Goal: Obtain resource: Download file/media

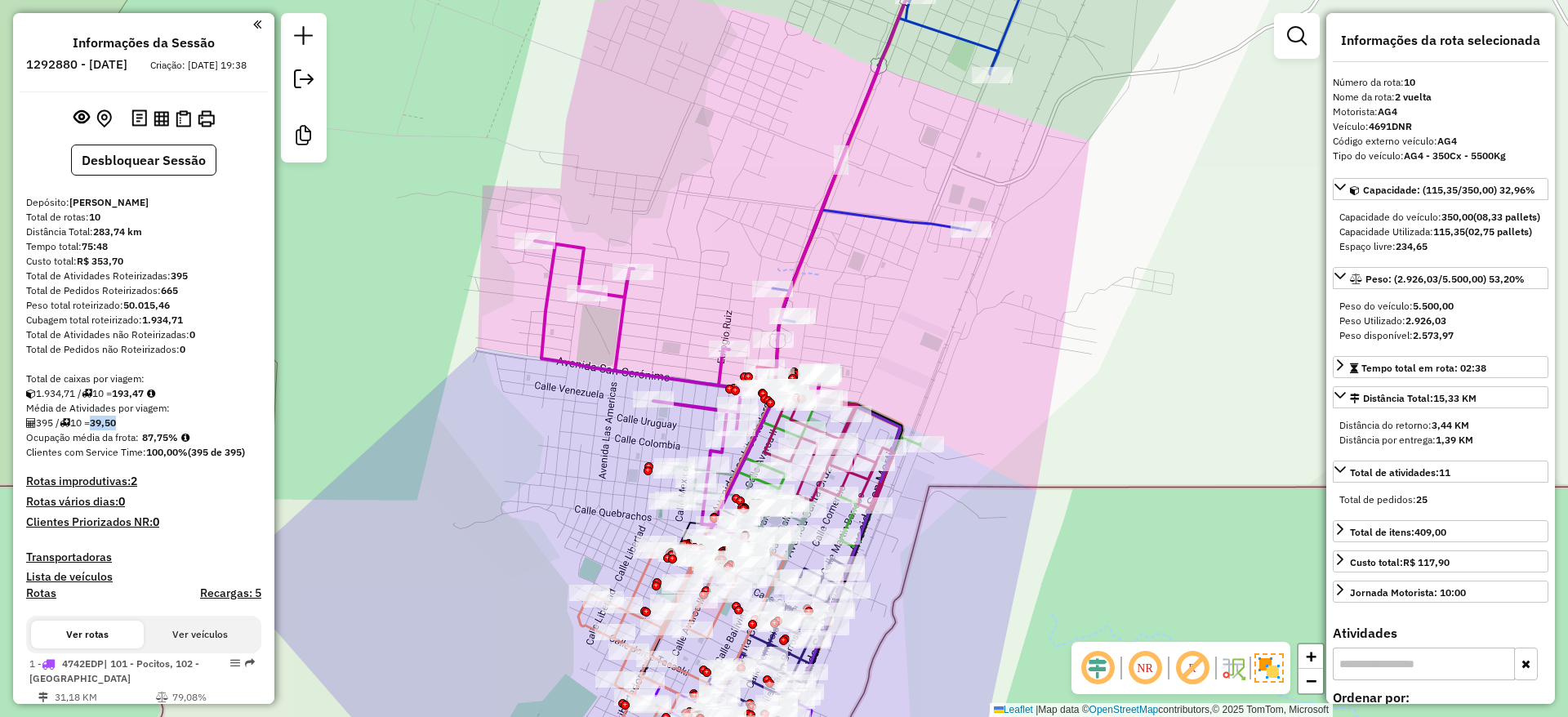
scroll to position [142, 0]
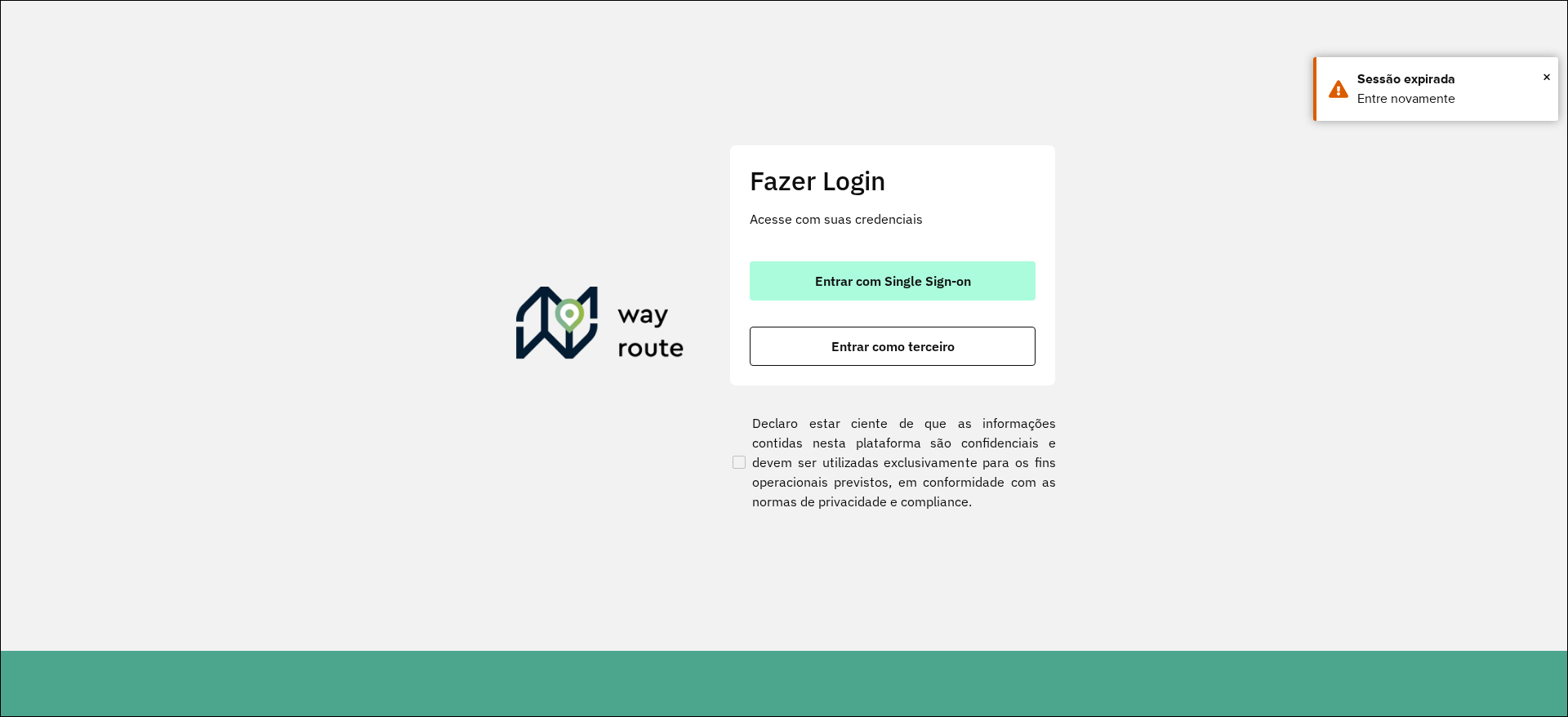
click at [936, 291] on button "Entrar com Single Sign-on" at bounding box center [892, 280] width 285 height 39
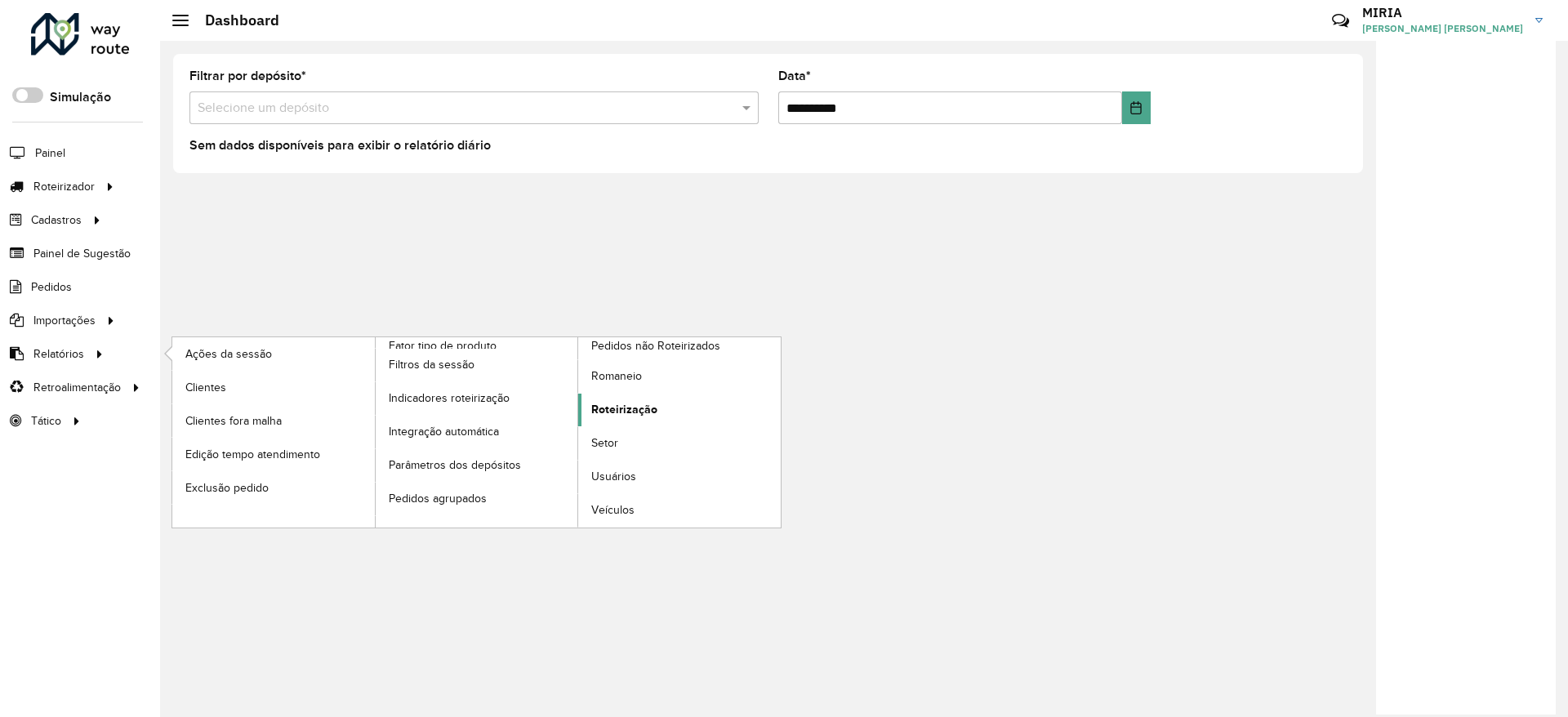
click at [626, 404] on span "Roteirização" at bounding box center [624, 410] width 66 height 17
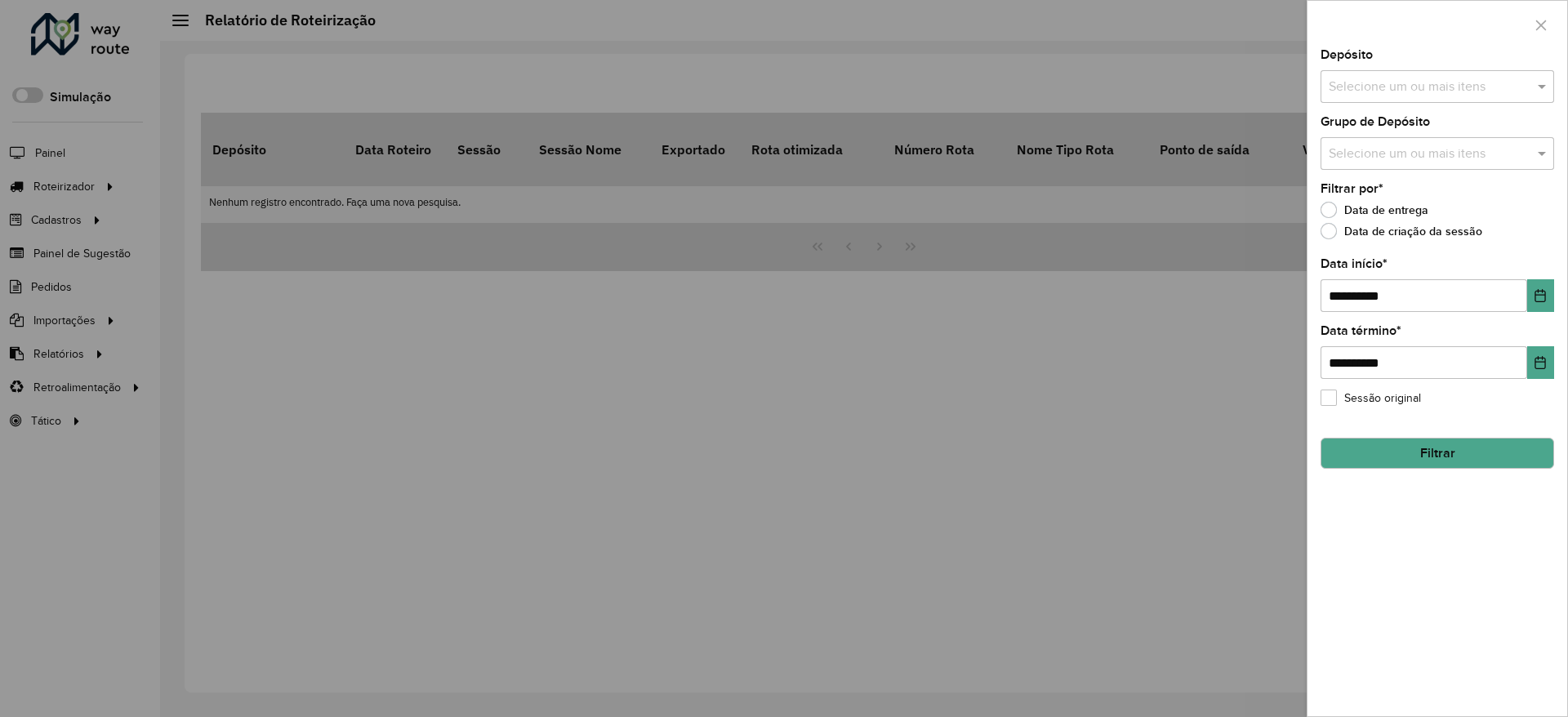
click at [1461, 64] on div "Depósito Selecione um ou mais itens" at bounding box center [1437, 76] width 234 height 53
click at [1494, 130] on div "Grupo de Depósito Selecione um ou mais itens" at bounding box center [1437, 142] width 234 height 53
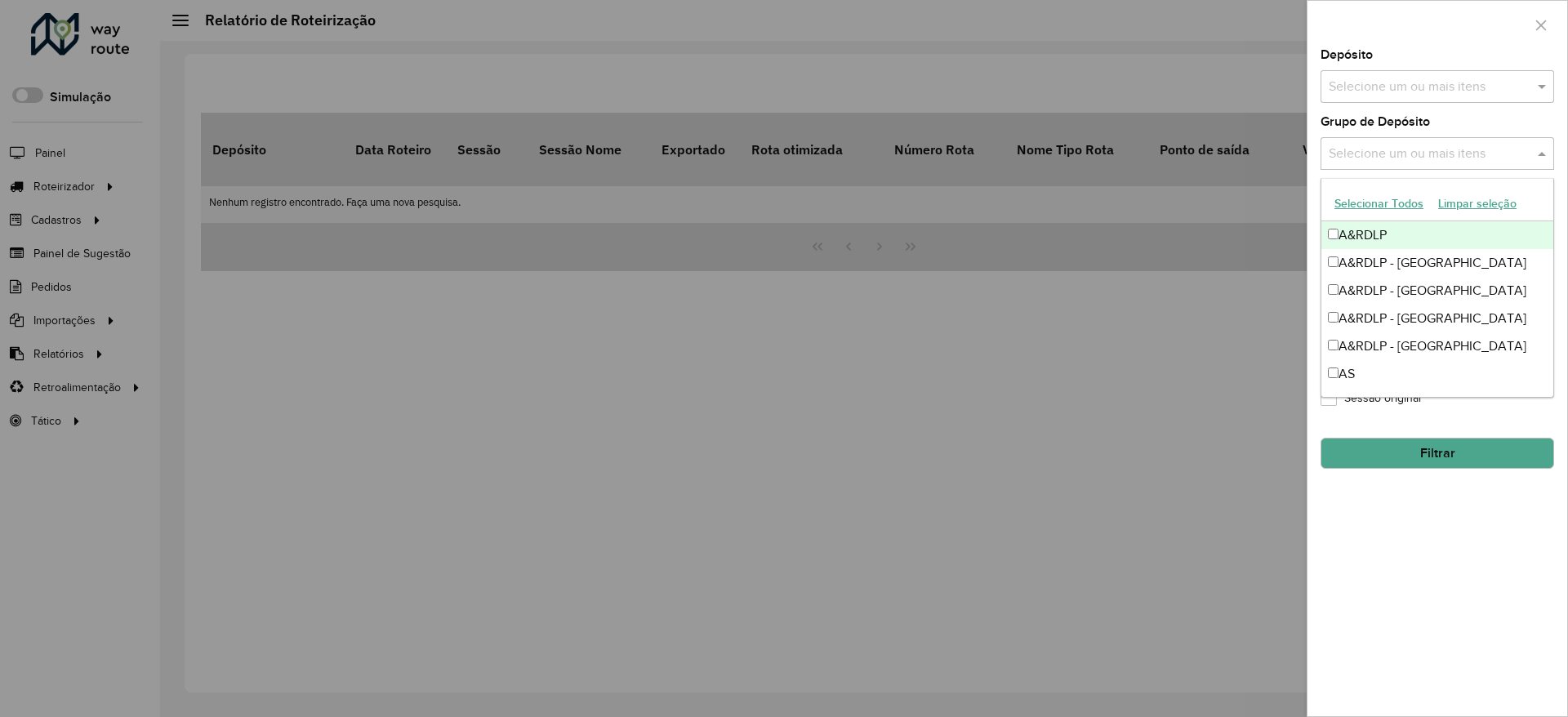
click at [1491, 148] on input "text" at bounding box center [1429, 154] width 209 height 20
click at [1447, 261] on div "A&RDLP - Argentina" at bounding box center [1437, 263] width 232 height 28
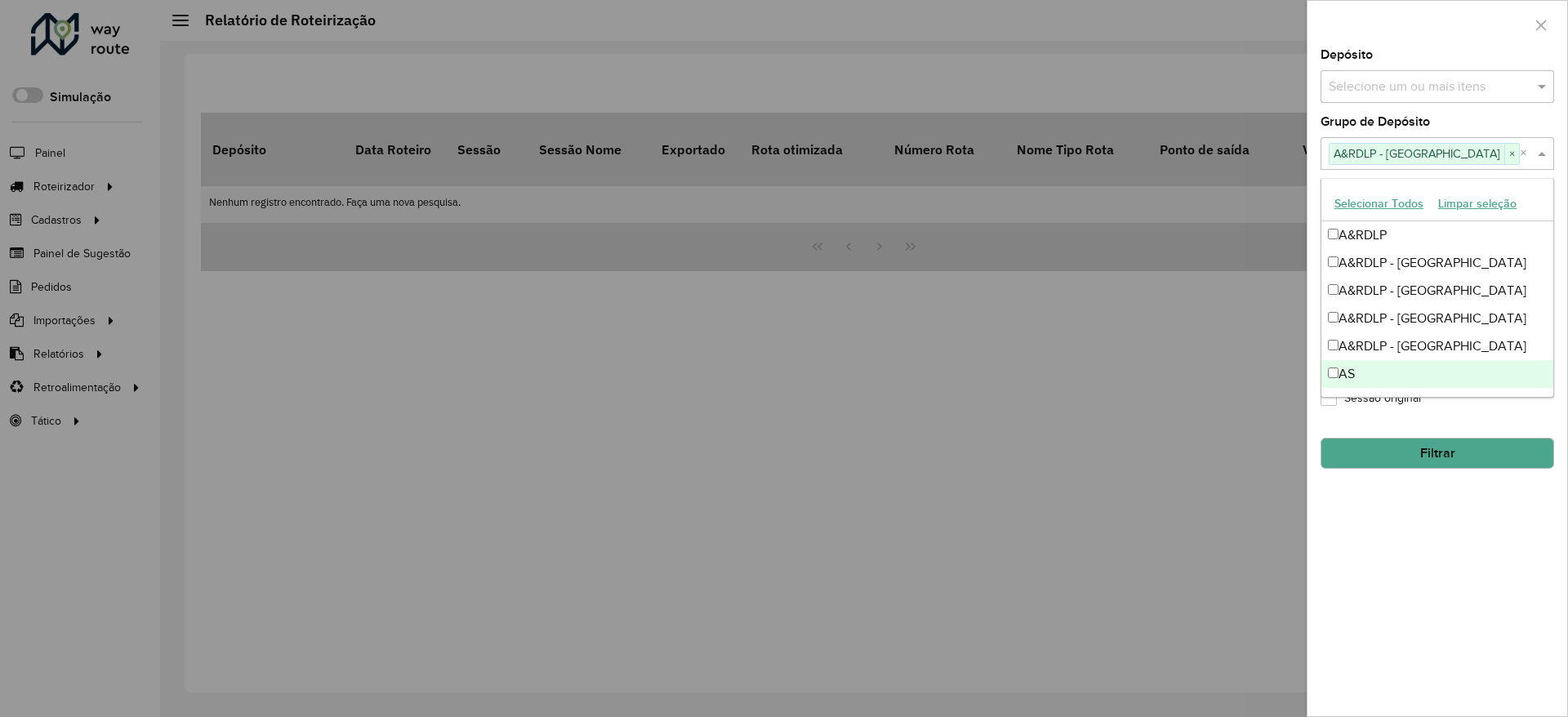
drag, startPoint x: 1471, startPoint y: 580, endPoint x: 1471, endPoint y: 539, distance: 41.0
click at [1471, 577] on div "**********" at bounding box center [1437, 382] width 260 height 667
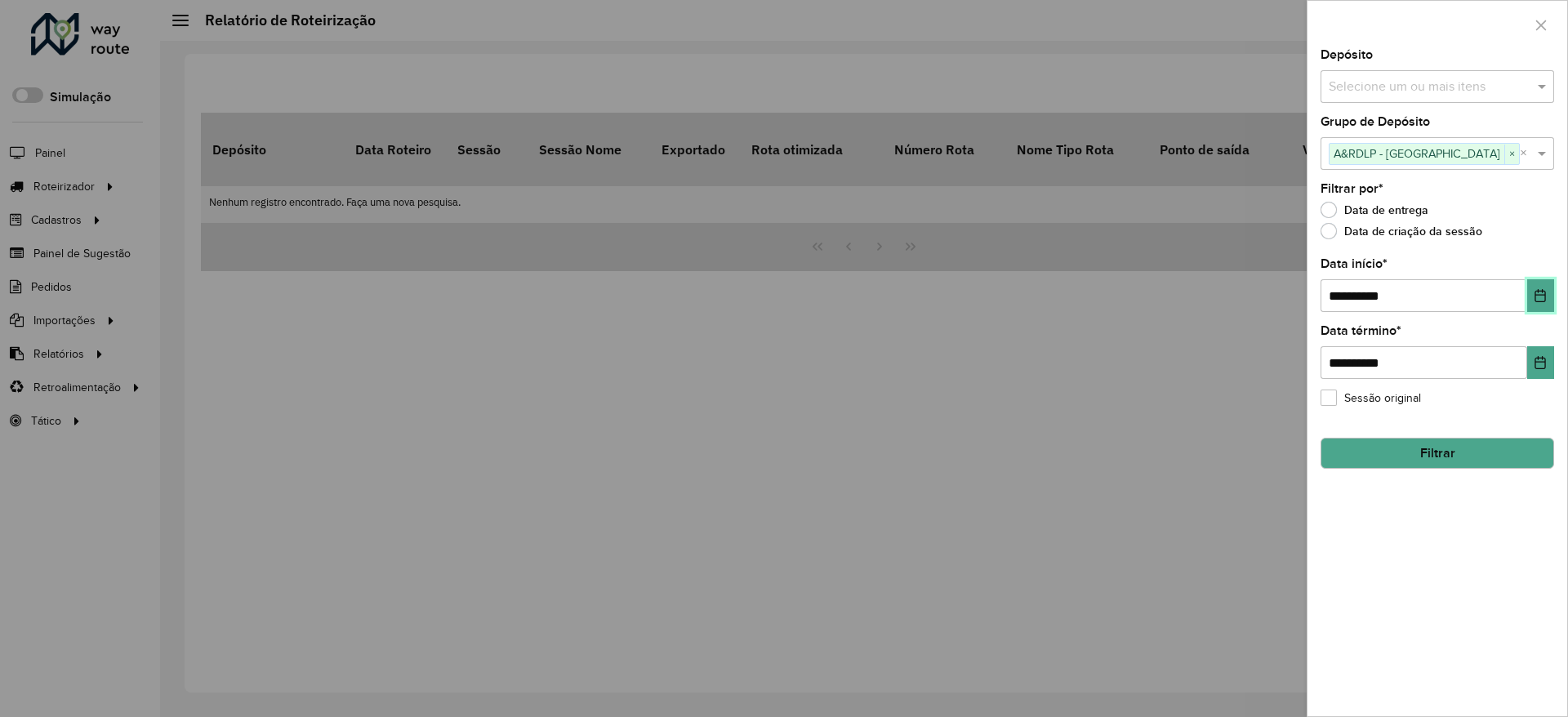
click at [1537, 289] on icon "Choose Date" at bounding box center [1540, 295] width 13 height 13
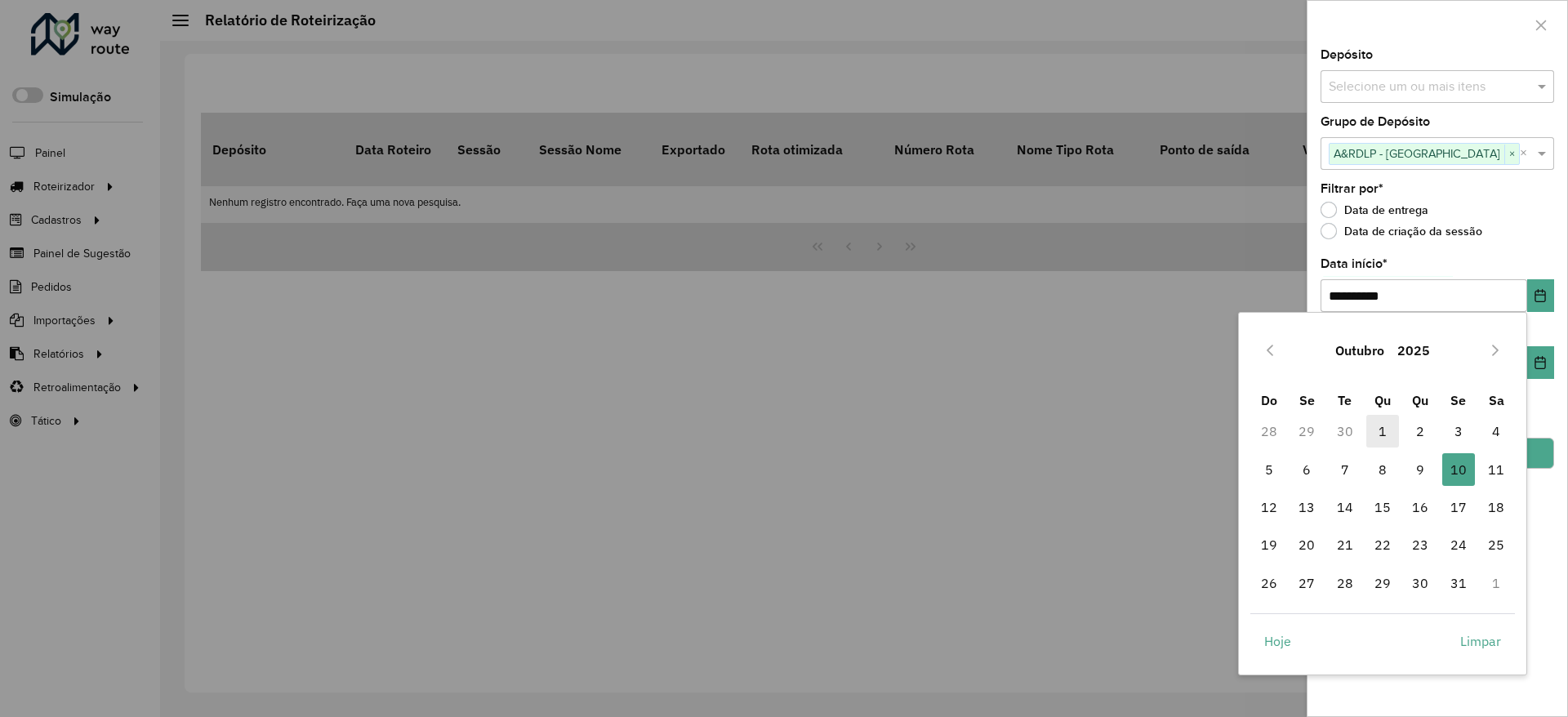
click at [1384, 429] on span "1" at bounding box center [1383, 431] width 33 height 33
type input "**********"
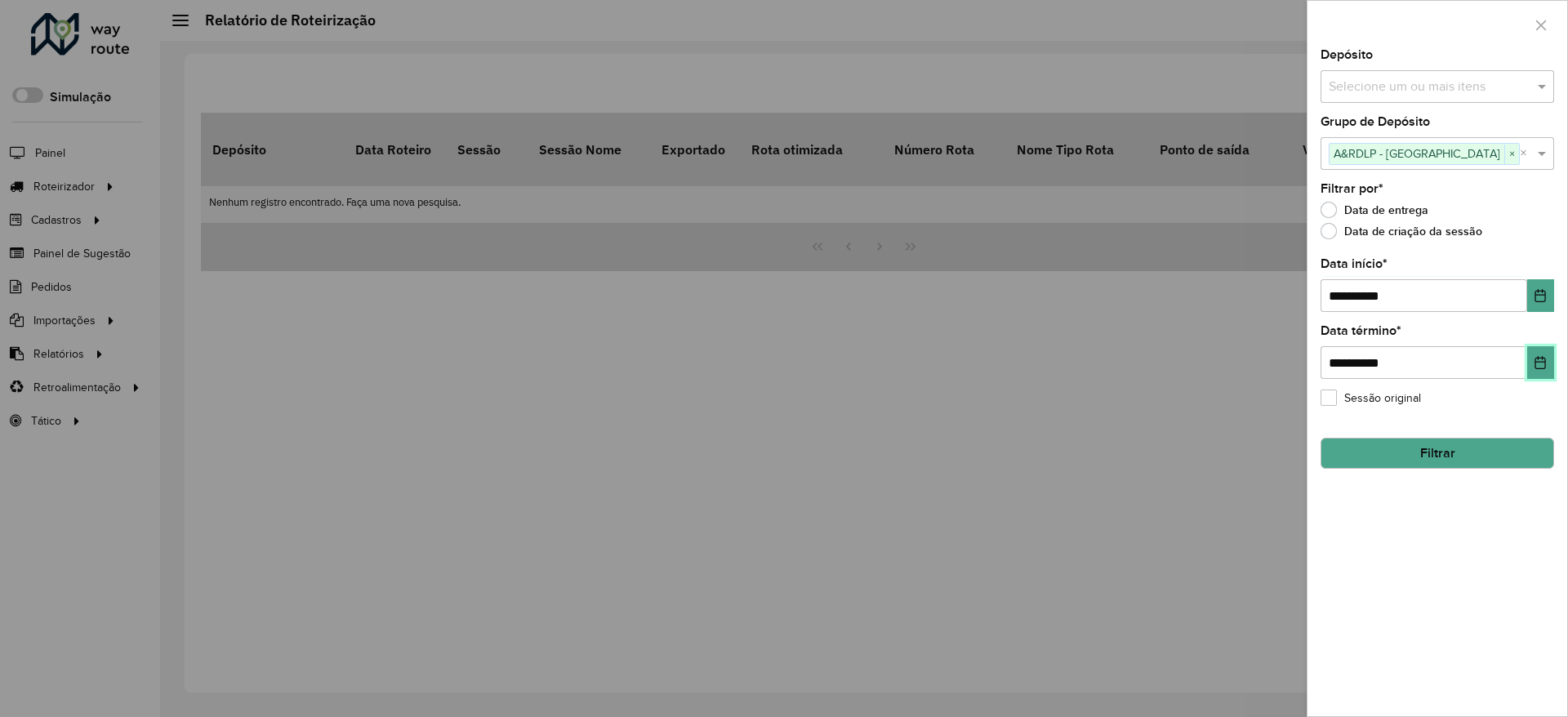
click at [1537, 361] on icon "Choose Date" at bounding box center [1540, 362] width 13 height 13
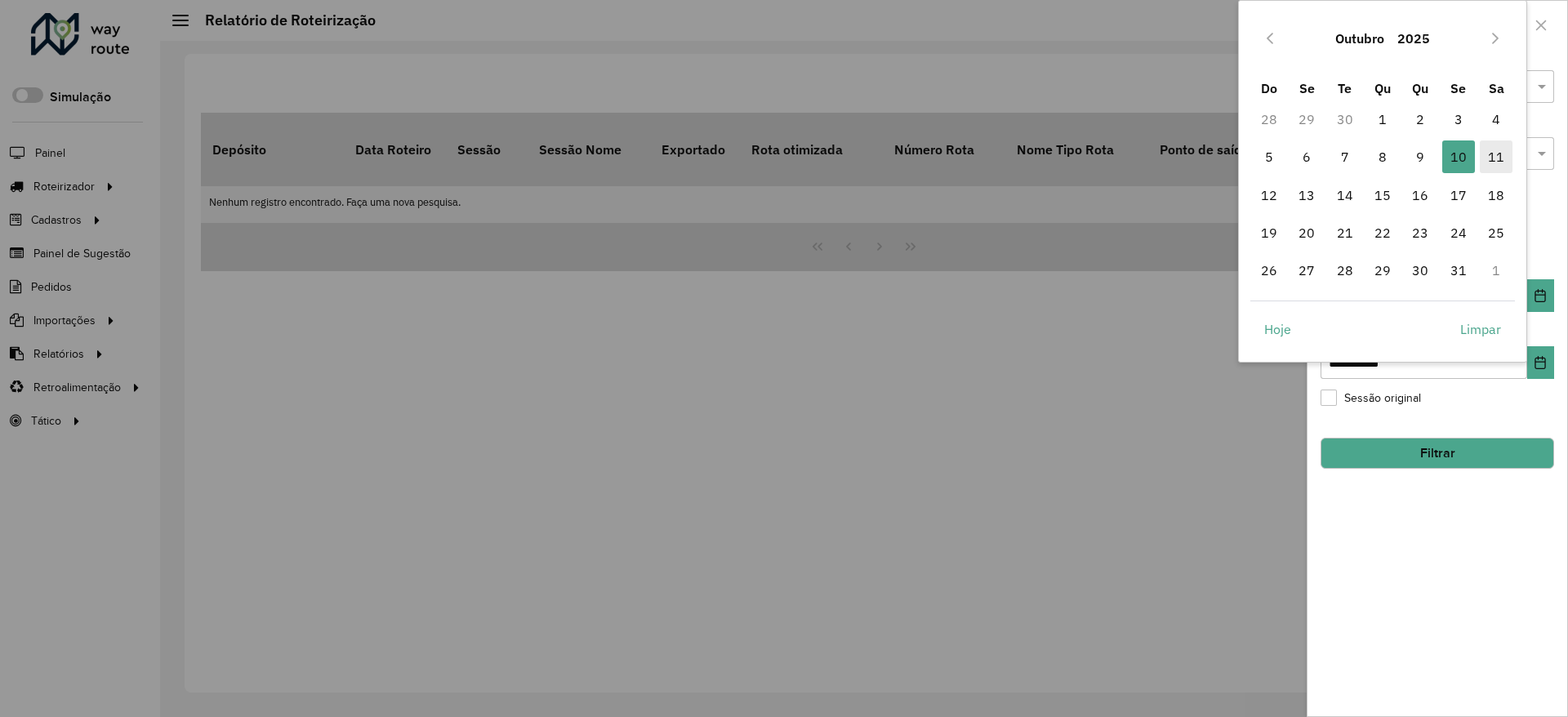
click at [1502, 159] on span "11" at bounding box center [1496, 157] width 33 height 33
type input "**********"
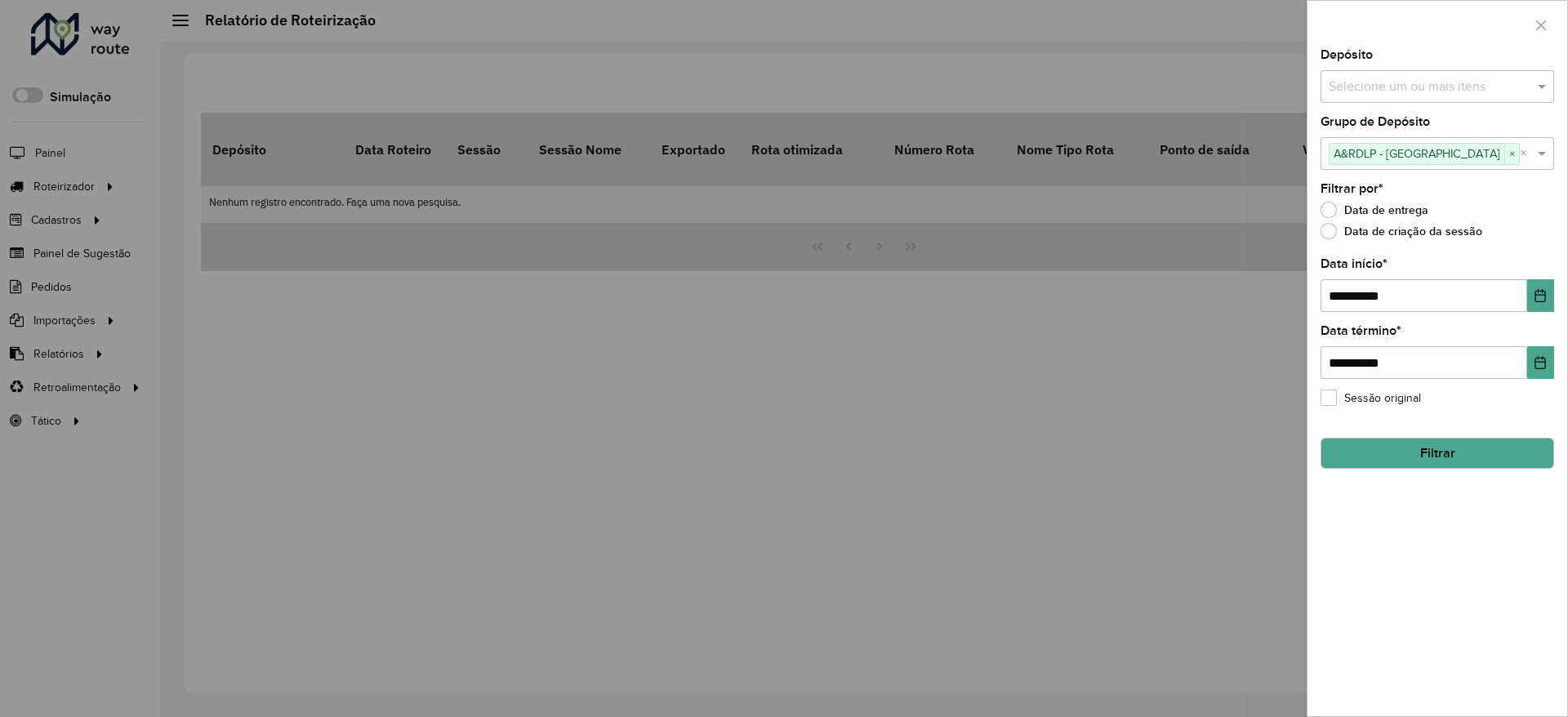
click at [1439, 452] on button "Filtrar" at bounding box center [1437, 453] width 234 height 31
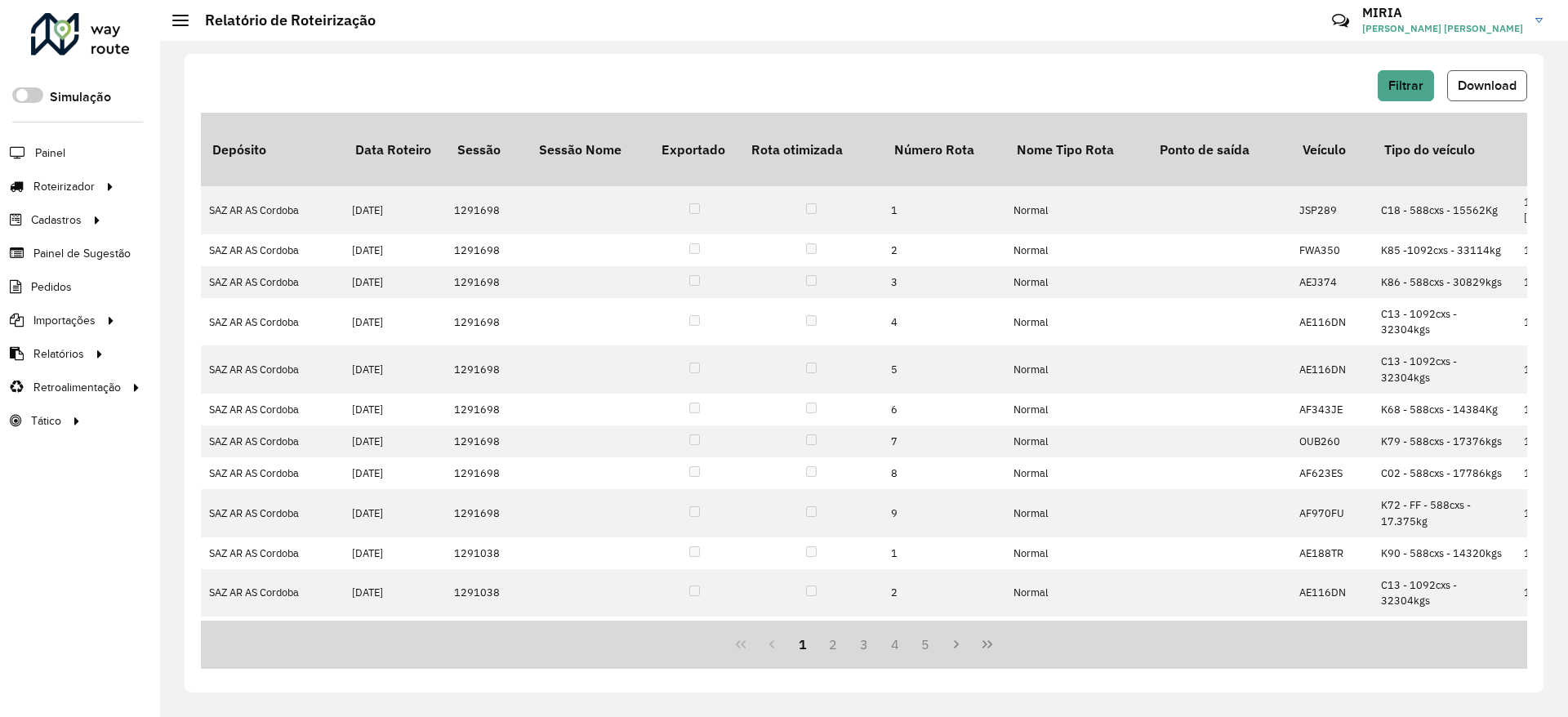
click at [1479, 91] on span "Download" at bounding box center [1487, 85] width 59 height 14
